Goal: Check status: Check status

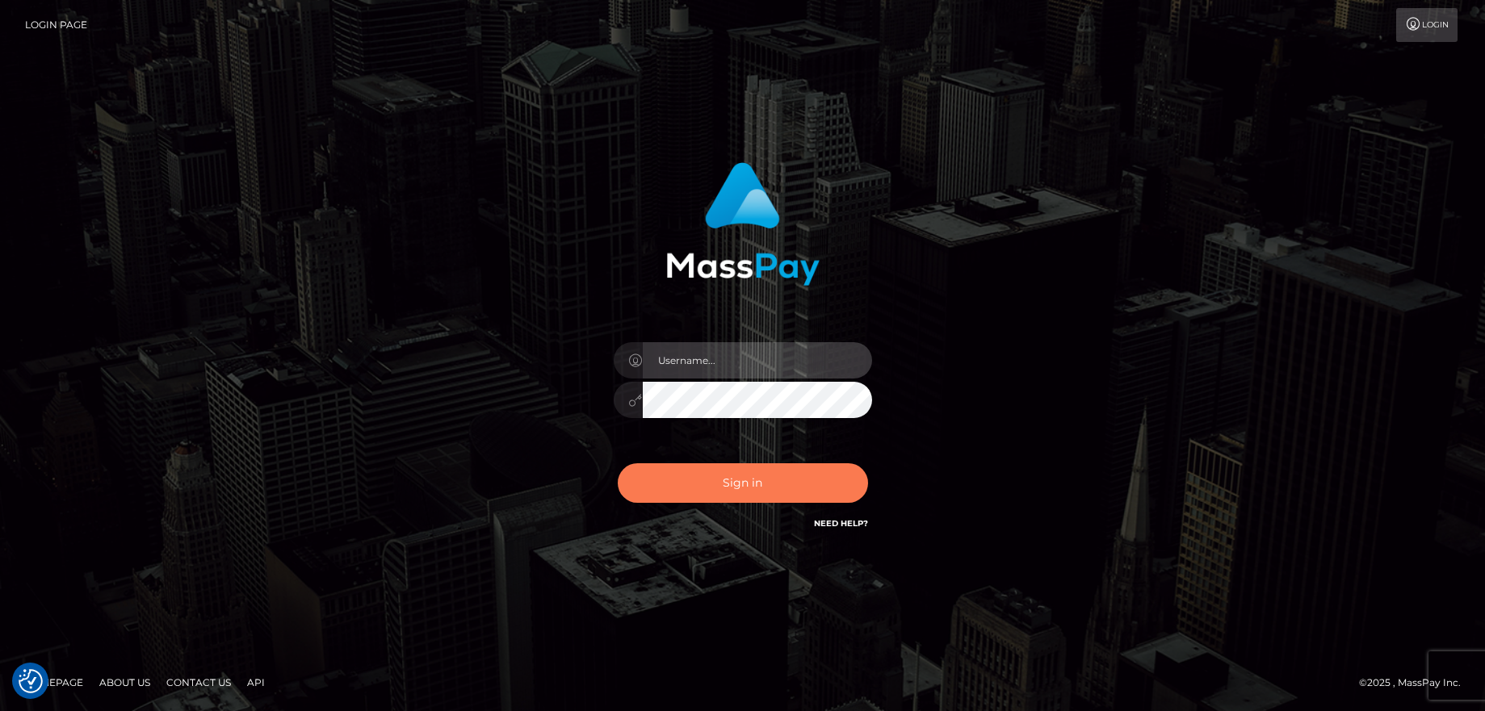
type input "balsaberisic"
click at [700, 485] on button "Sign in" at bounding box center [743, 484] width 250 height 40
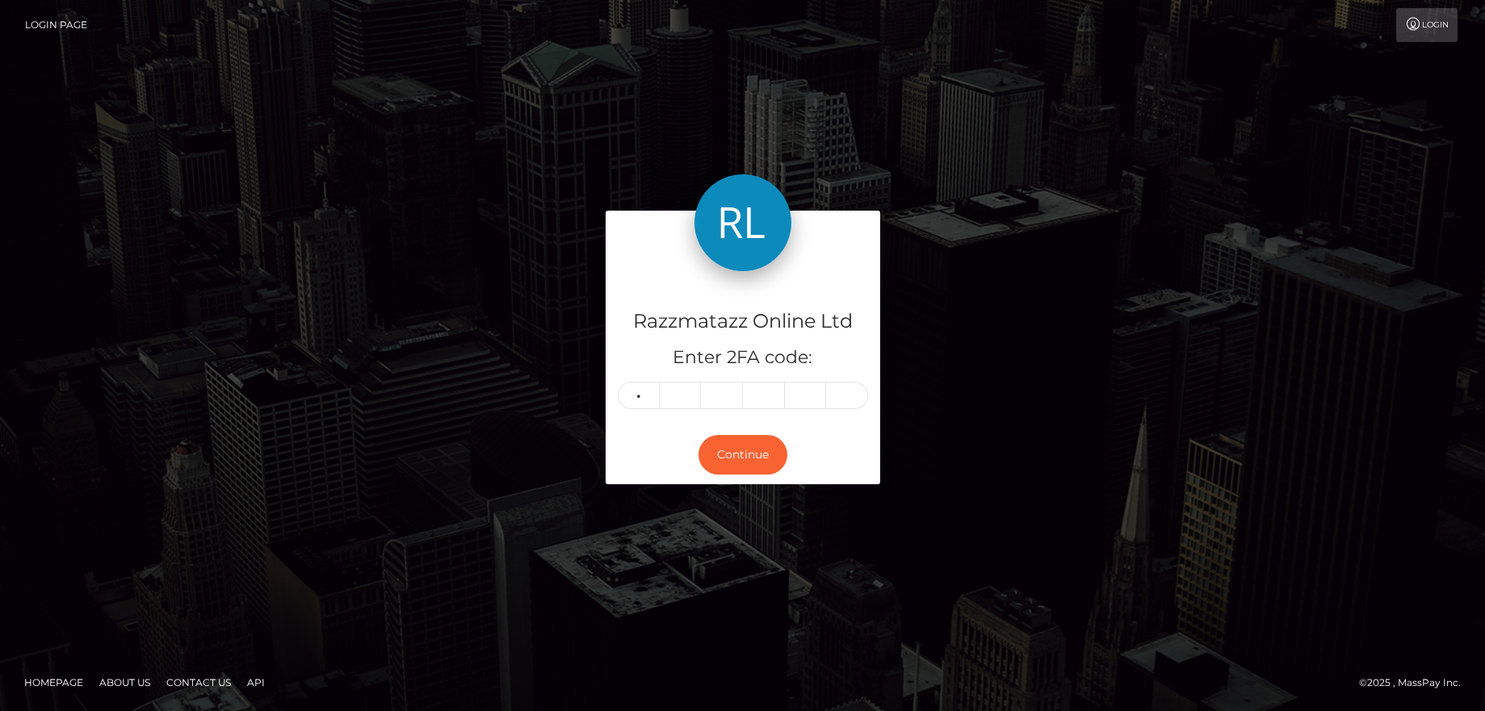
type input "0"
type input "6"
type input "7"
type input "9"
type input "6"
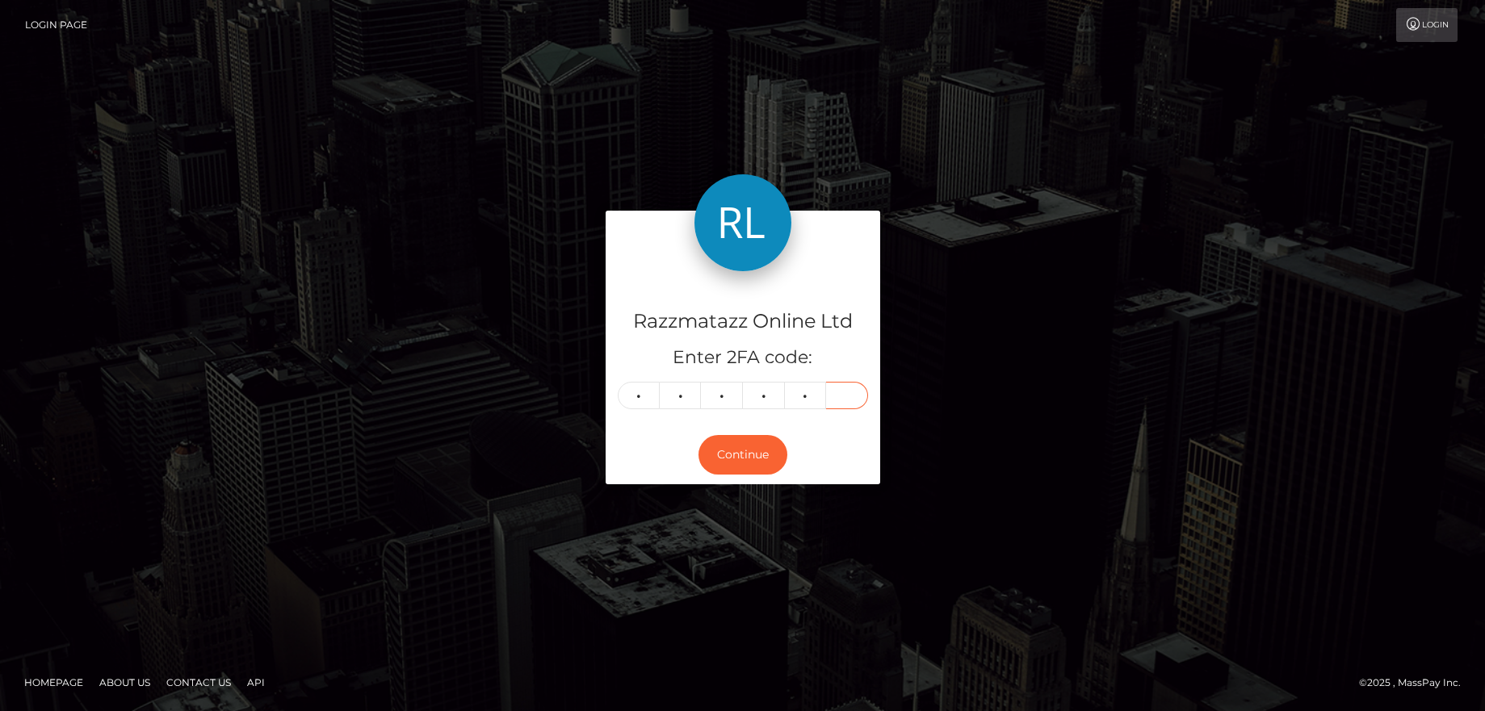
type input "4"
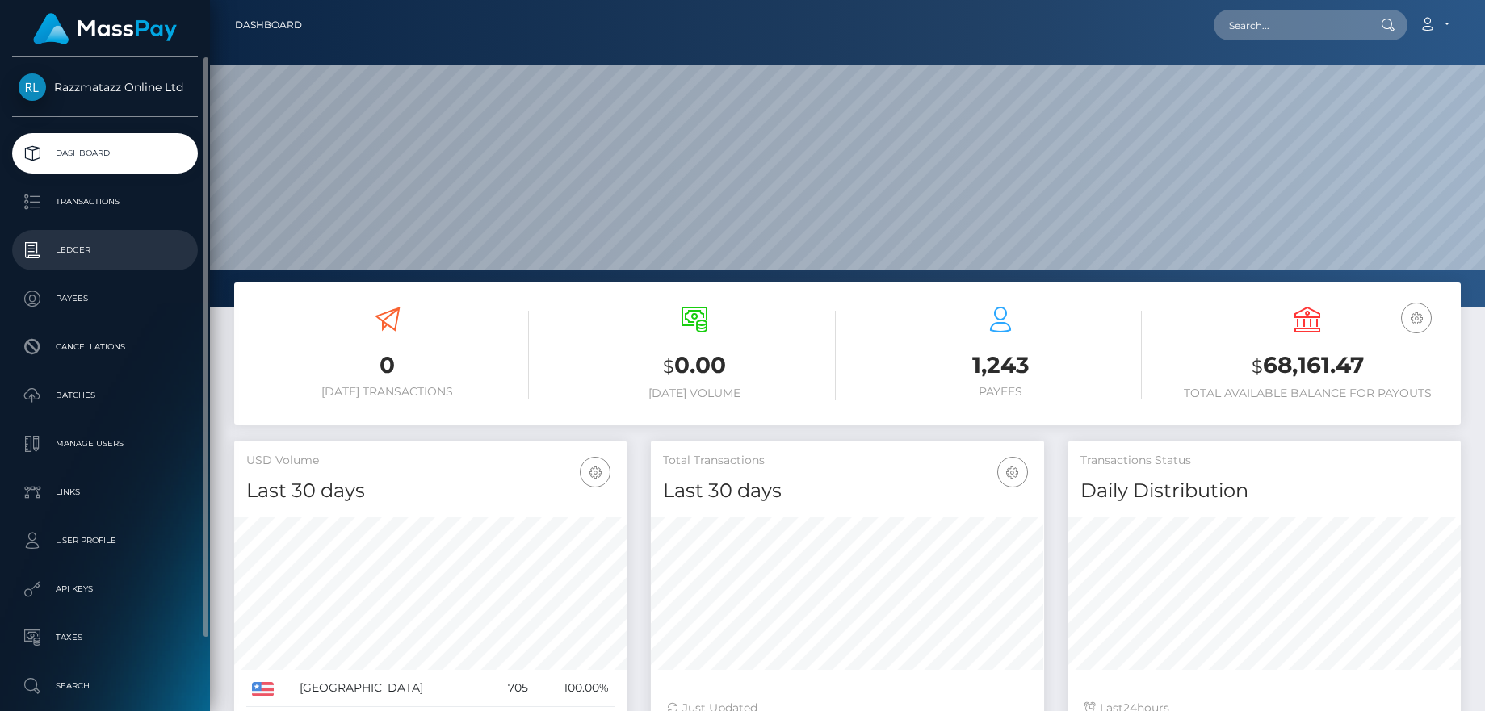
scroll to position [287, 393]
click at [44, 204] on p "Transactions" at bounding box center [105, 202] width 173 height 24
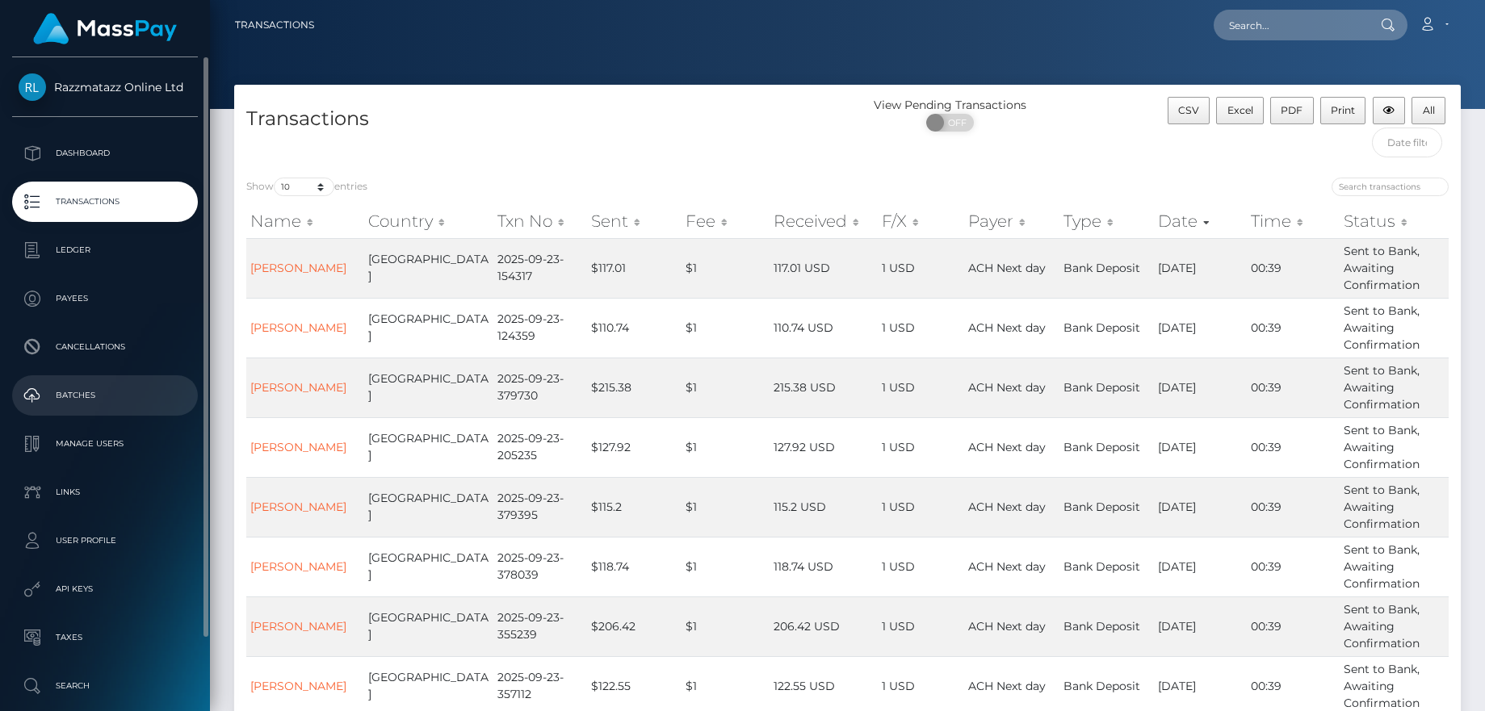
click at [86, 402] on p "Batches" at bounding box center [105, 396] width 173 height 24
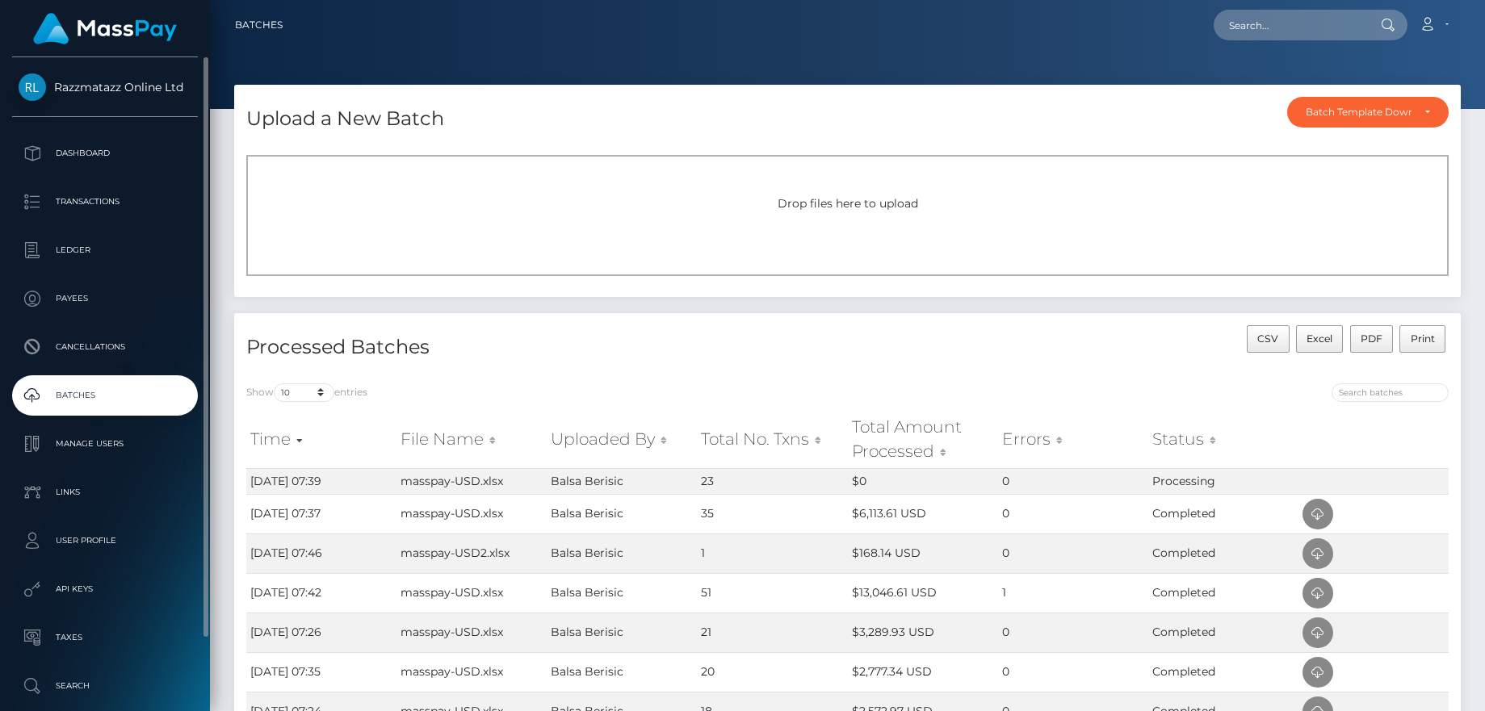
click at [154, 390] on p "Batches" at bounding box center [105, 396] width 173 height 24
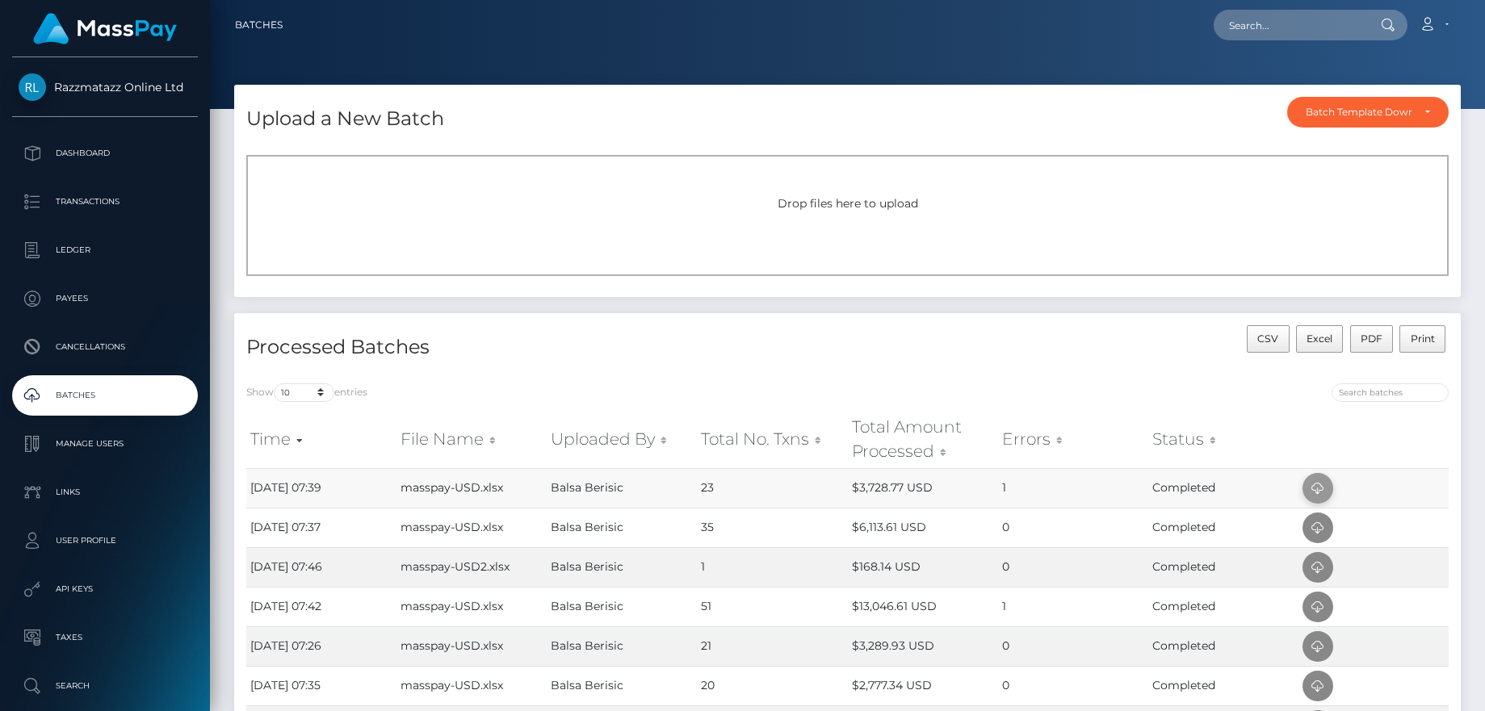
click at [1306, 489] on span at bounding box center [1318, 488] width 31 height 31
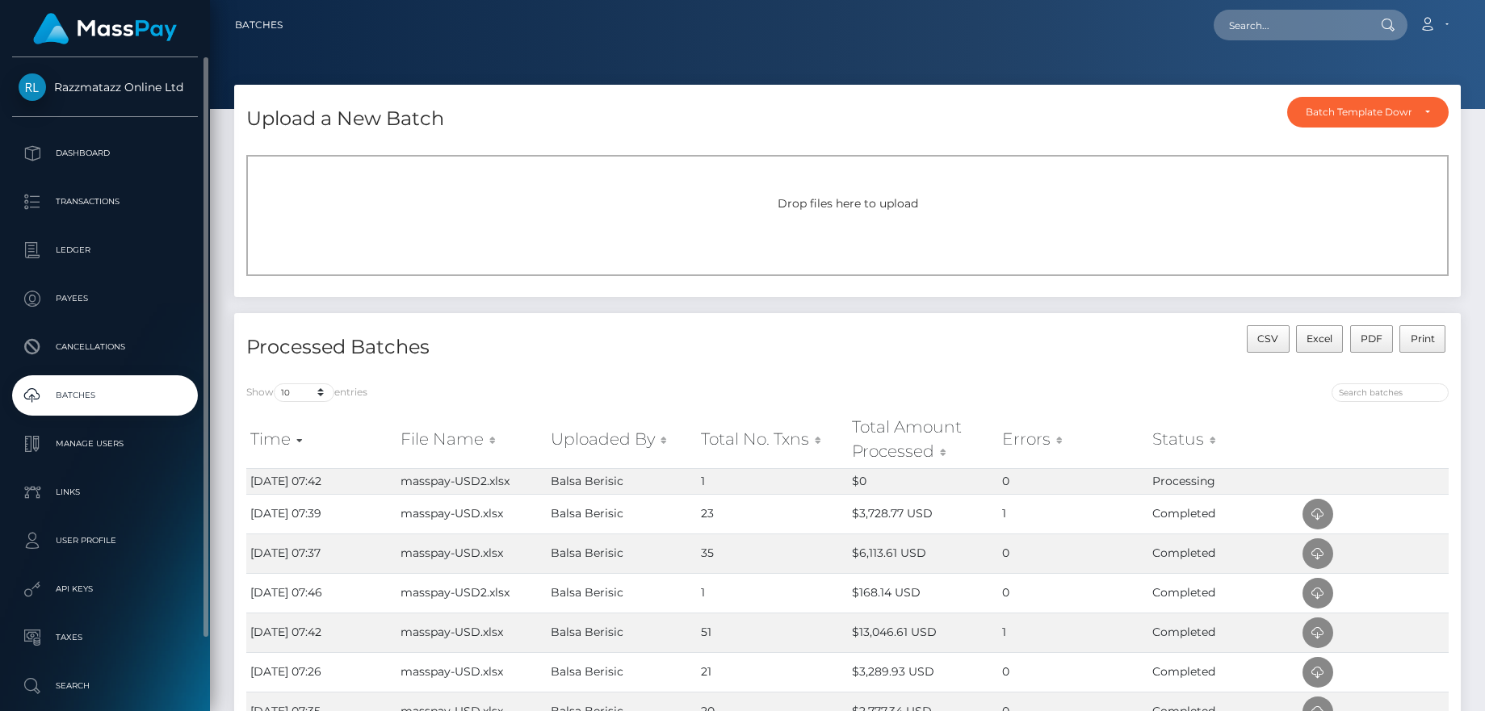
click at [127, 421] on ul "Dashboard Transactions Ledger Payees Cancellations Batches Links" at bounding box center [105, 419] width 210 height 573
click at [127, 412] on link "Batches" at bounding box center [105, 396] width 186 height 40
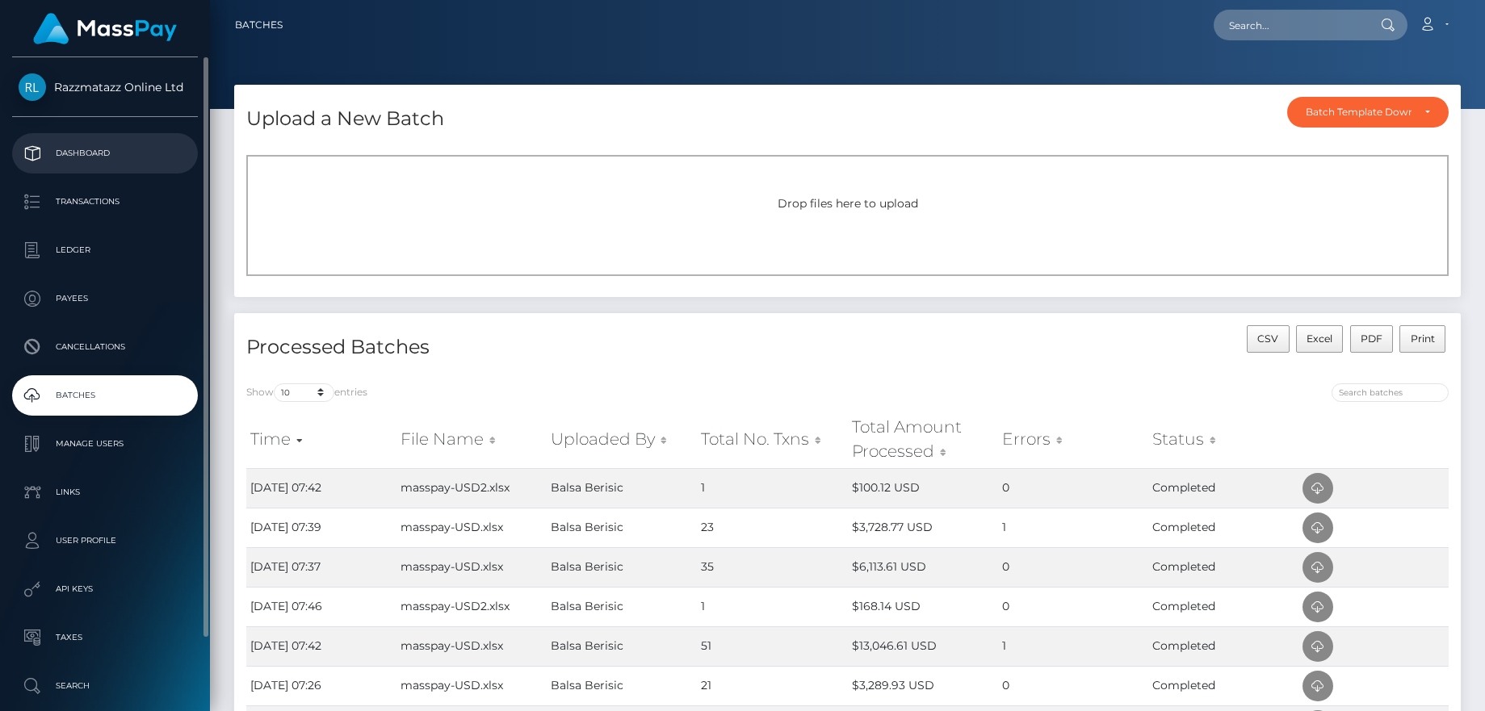
click at [73, 145] on p "Dashboard" at bounding box center [105, 153] width 173 height 24
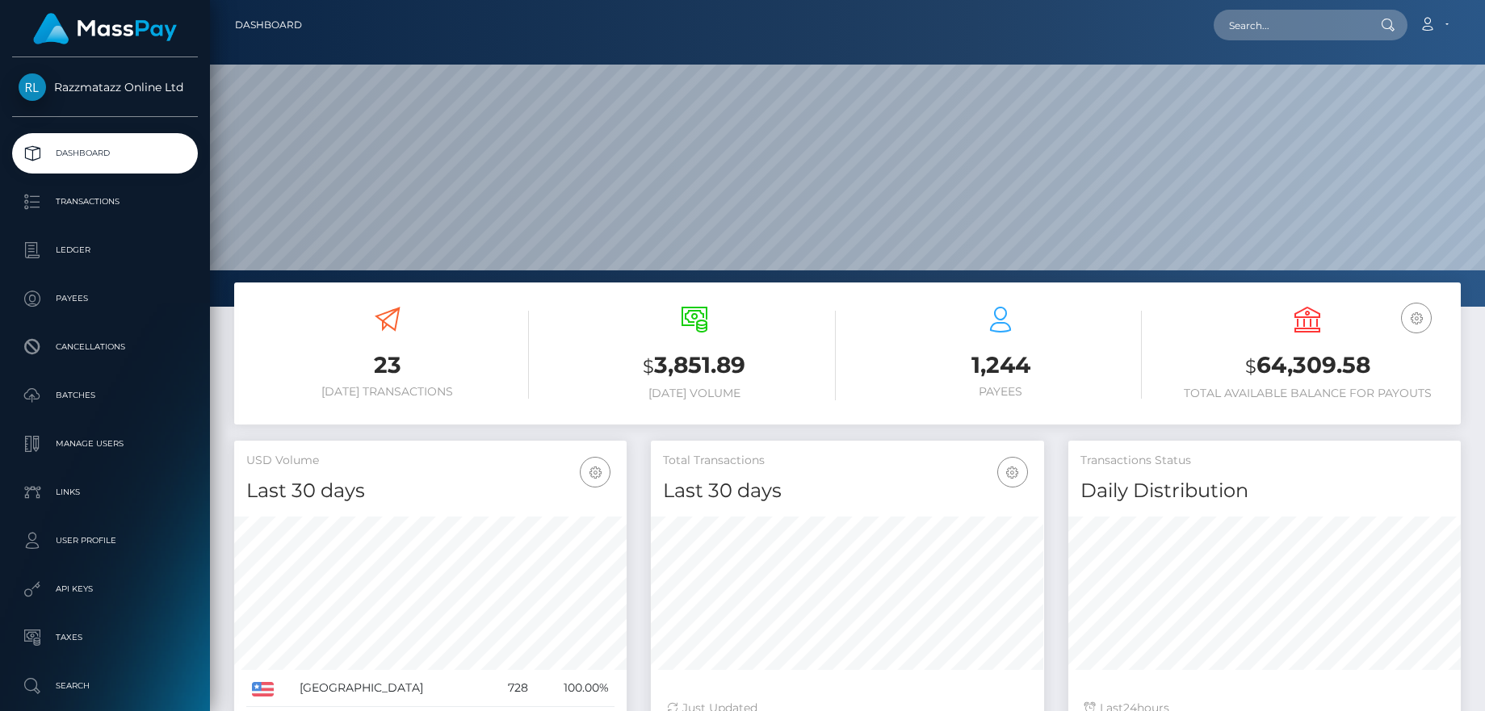
scroll to position [287, 393]
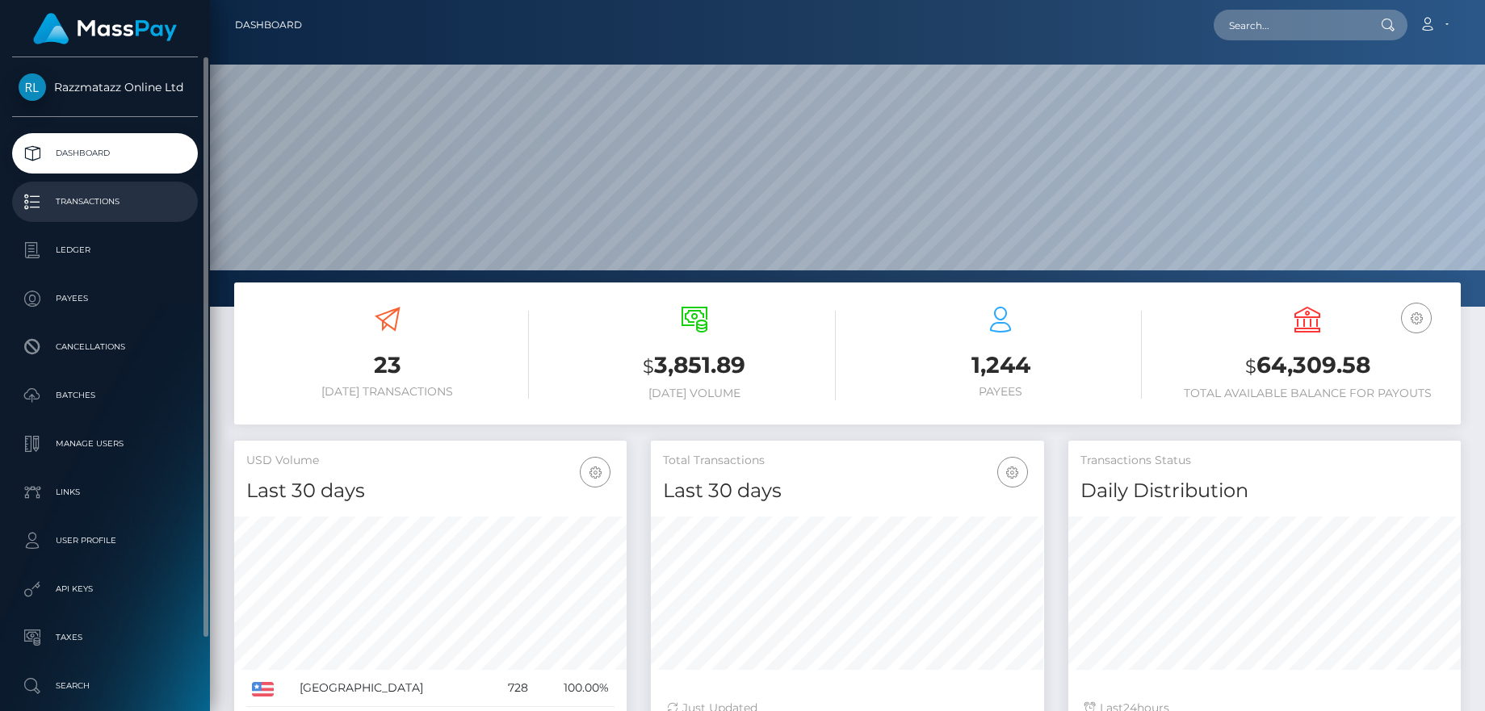
click at [100, 188] on link "Transactions" at bounding box center [105, 202] width 186 height 40
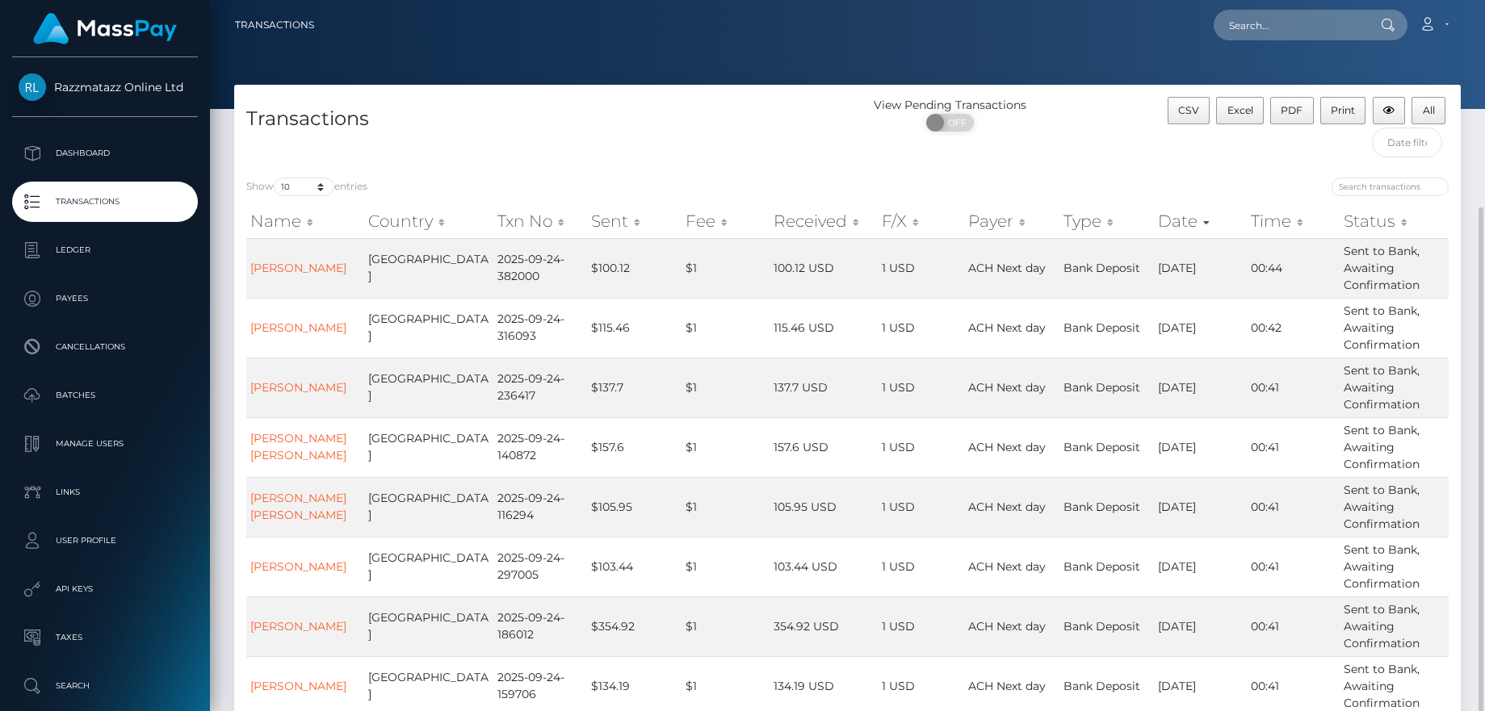
scroll to position [287, 0]
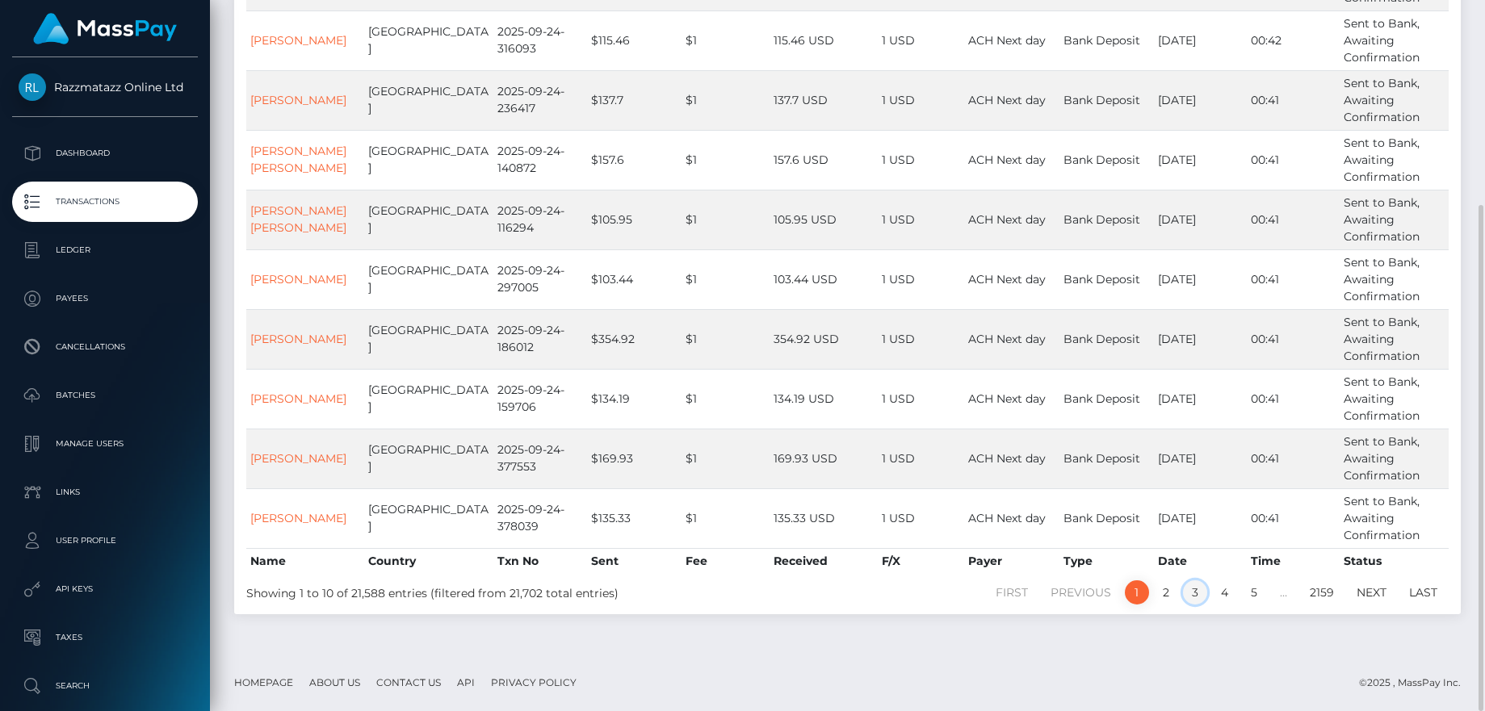
click at [1194, 590] on link "3" at bounding box center [1195, 593] width 24 height 24
click at [1163, 595] on link "2" at bounding box center [1166, 593] width 24 height 24
click at [1139, 595] on link "1" at bounding box center [1137, 593] width 24 height 24
